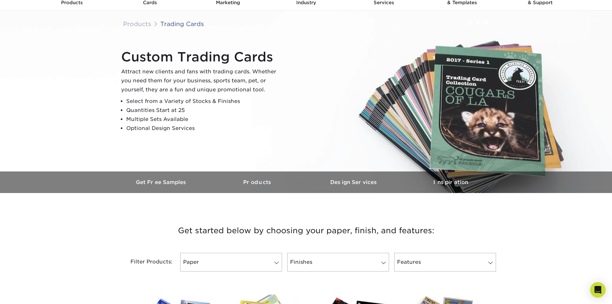
scroll to position [32, 0]
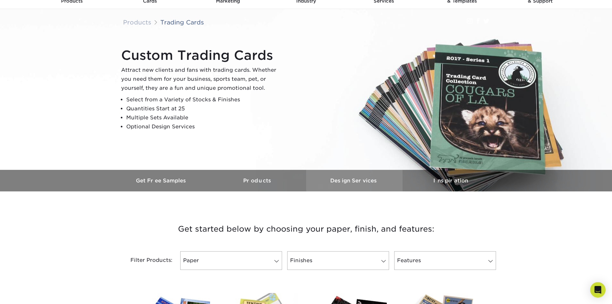
click at [354, 181] on h3 "Design Services" at bounding box center [354, 180] width 96 height 6
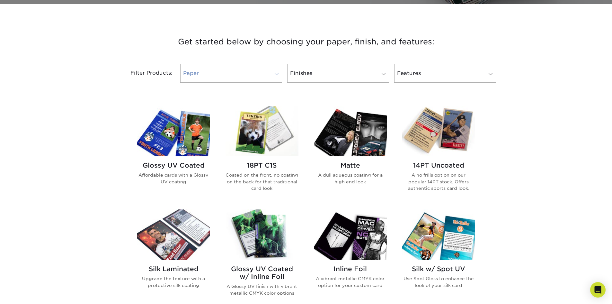
scroll to position [178, 0]
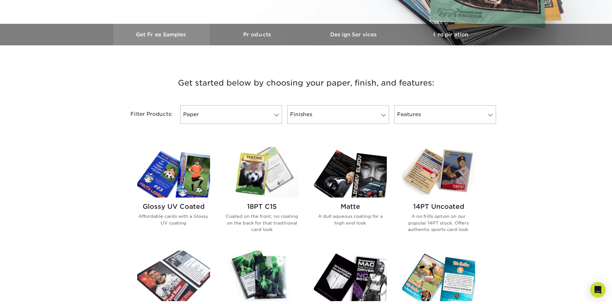
click at [168, 33] on h3 "Get Free Samples" at bounding box center [161, 35] width 96 height 6
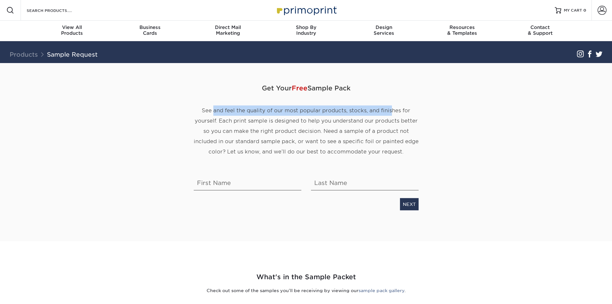
drag, startPoint x: 213, startPoint y: 109, endPoint x: 400, endPoint y: 102, distance: 186.6
click at [399, 102] on div "Get Your Free Sample Pack See and feel the quality of our most popular products…" at bounding box center [306, 125] width 235 height 94
